Goal: Task Accomplishment & Management: Check status

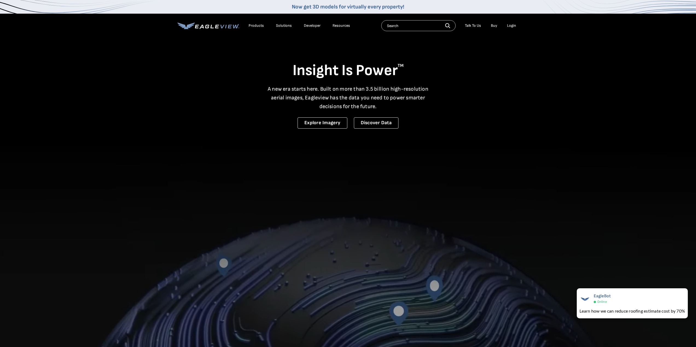
click at [512, 29] on li "Login" at bounding box center [511, 26] width 14 height 8
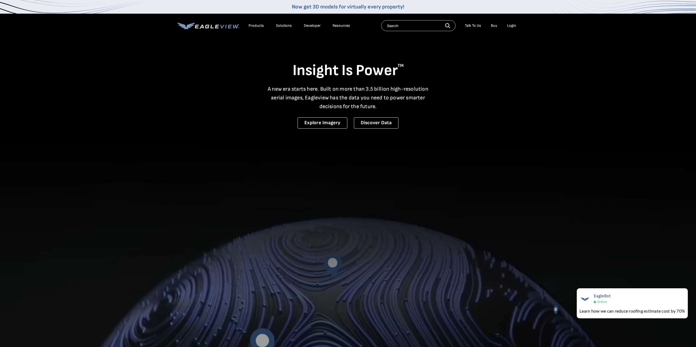
click at [512, 28] on li "Login" at bounding box center [511, 26] width 14 height 8
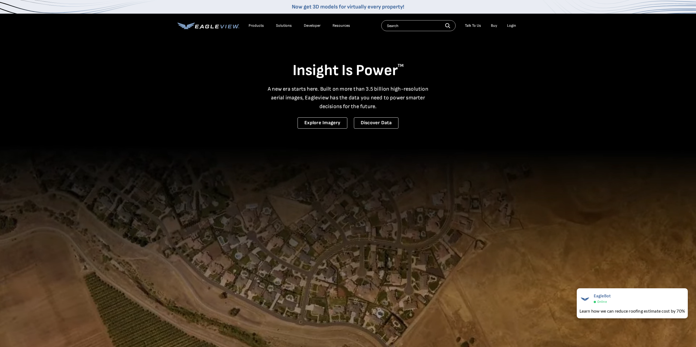
click at [512, 26] on div "Login" at bounding box center [511, 25] width 9 height 5
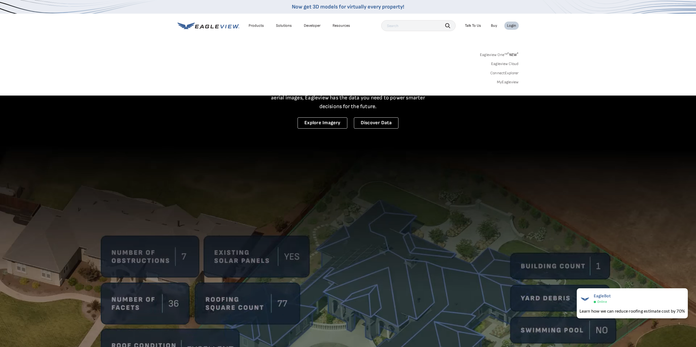
click at [508, 82] on link "MyEagleview" at bounding box center [508, 82] width 22 height 5
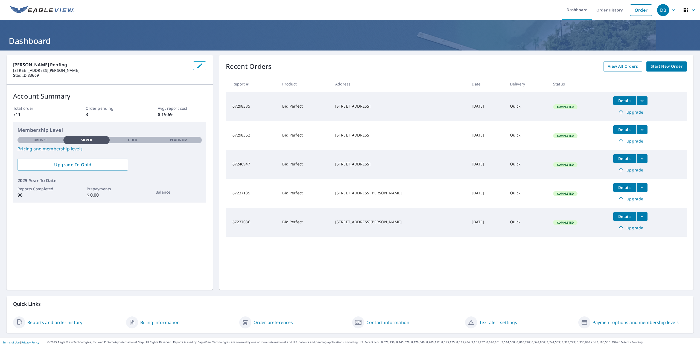
click at [42, 324] on link "Reports and order history" at bounding box center [54, 322] width 55 height 7
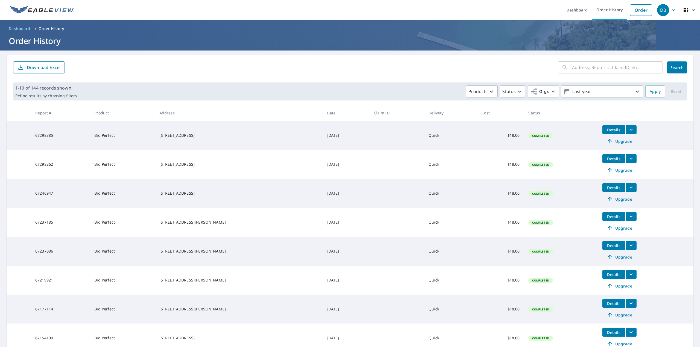
click at [578, 70] on input "text" at bounding box center [617, 67] width 91 height 15
type input "cottonwood"
click at [674, 66] on span "Search" at bounding box center [676, 67] width 11 height 5
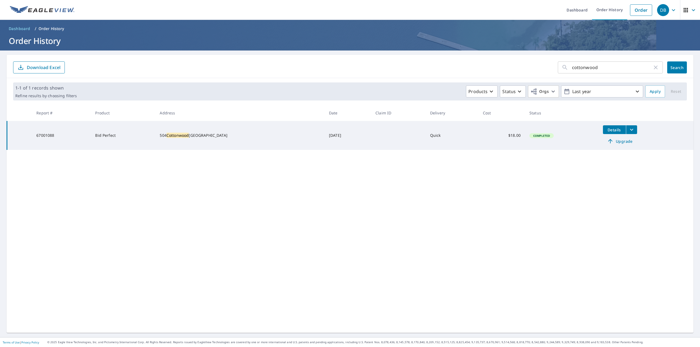
click at [630, 129] on icon "filesDropdownBtn-67001088" at bounding box center [631, 130] width 3 height 2
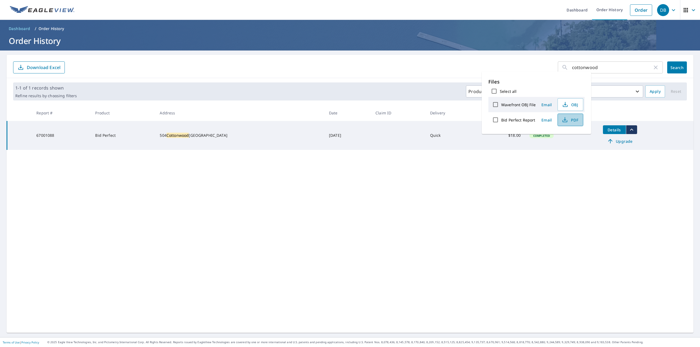
click at [568, 119] on span "PDF" at bounding box center [569, 120] width 17 height 7
